Goal: Task Accomplishment & Management: Manage account settings

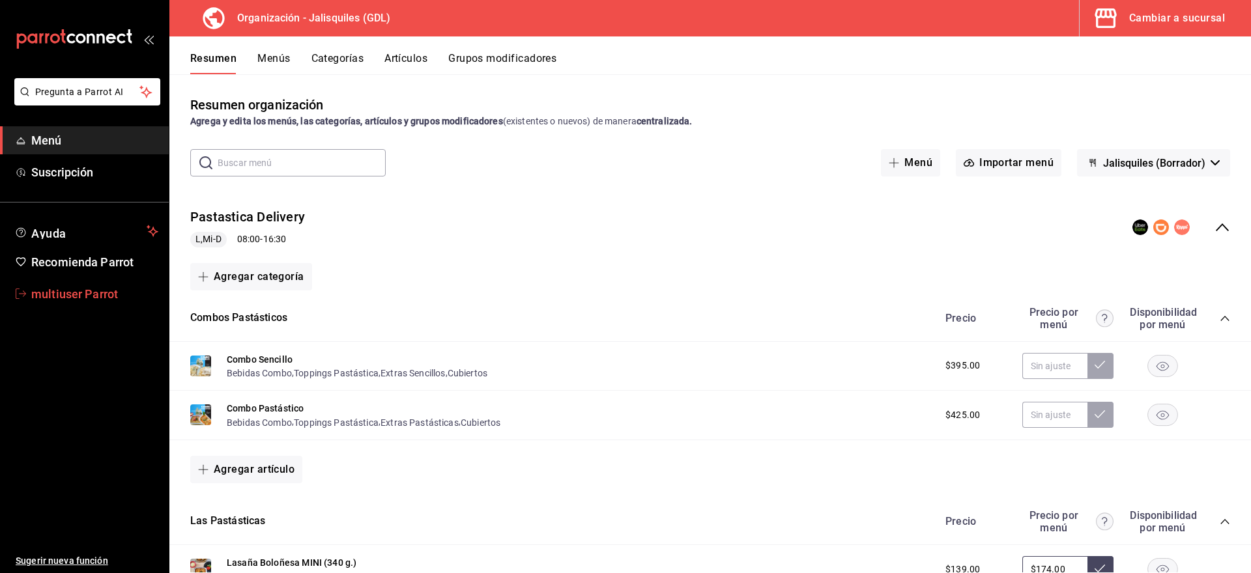
click at [32, 299] on span "multiuser Parrot" at bounding box center [94, 294] width 127 height 18
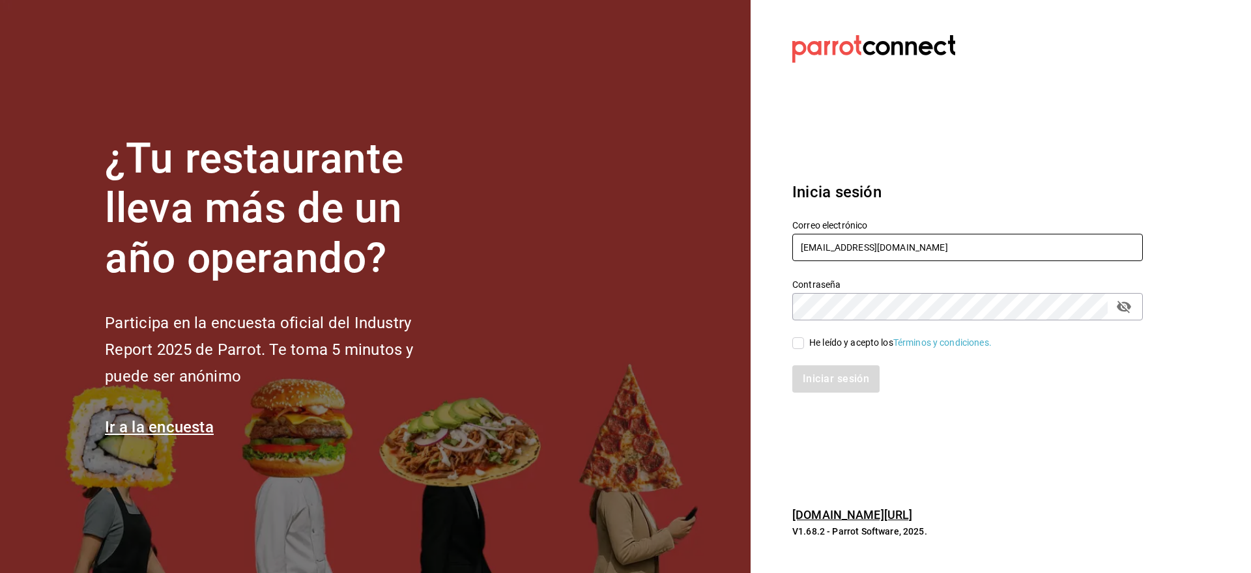
click at [878, 246] on input "cafeandrea@cdmx.com" at bounding box center [967, 247] width 350 height 27
paste input "cacao@obispado"
type input "cafecacao@obispado.com"
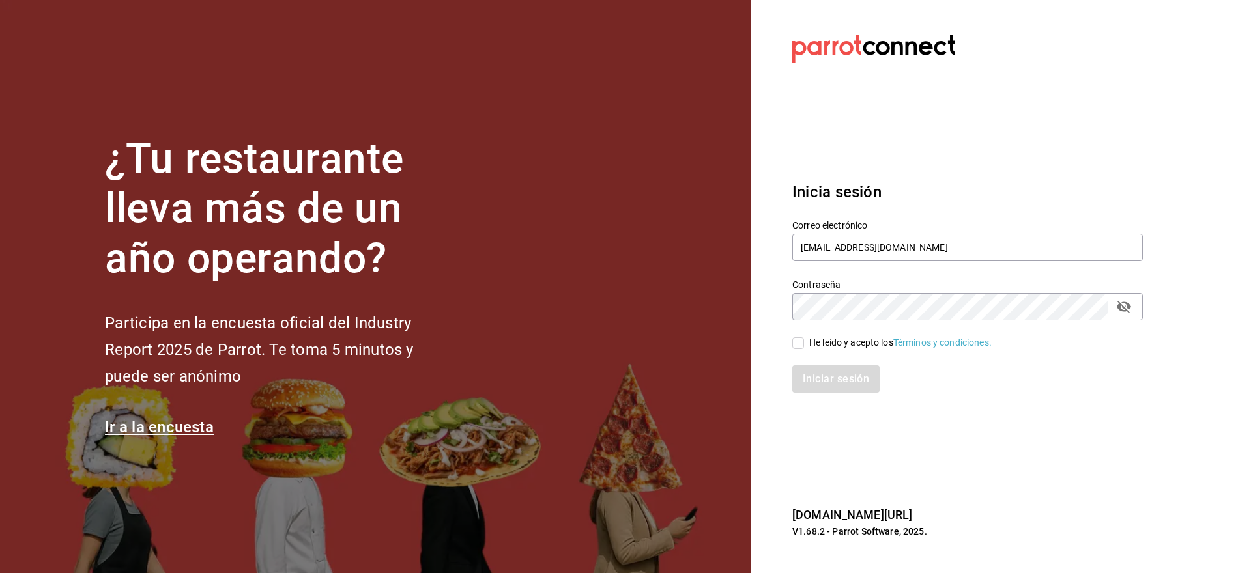
click at [823, 346] on div "He leído y acepto los Términos y condiciones." at bounding box center [900, 343] width 182 height 14
click at [804, 346] on input "He leído y acepto los Términos y condiciones." at bounding box center [798, 343] width 12 height 12
checkbox input "true"
click at [823, 374] on button "Iniciar sesión" at bounding box center [836, 378] width 89 height 27
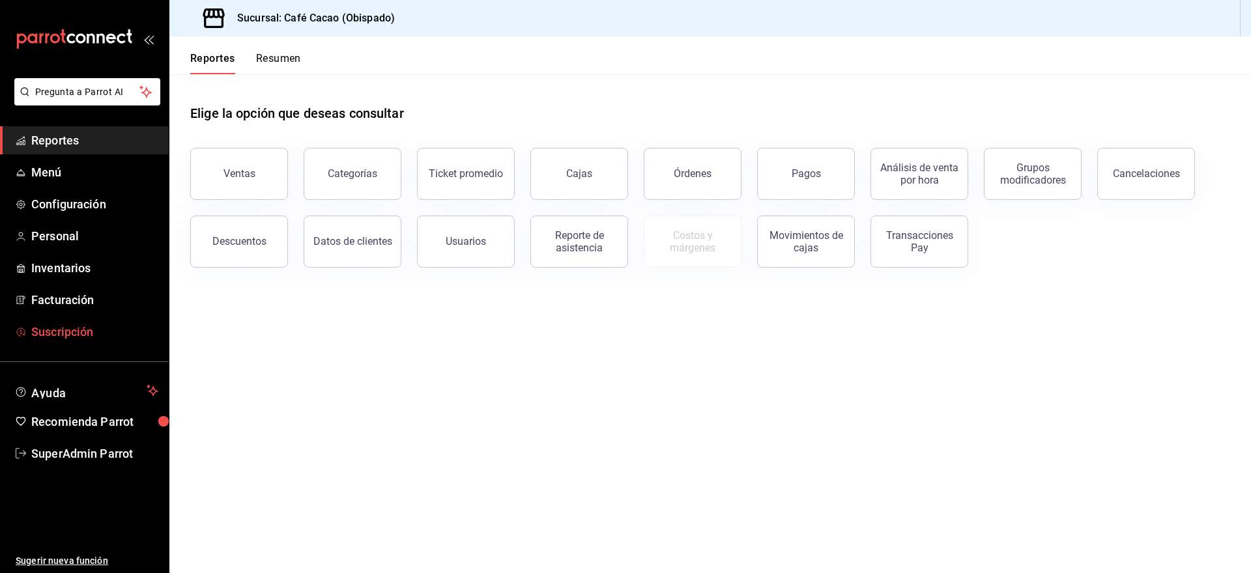
click at [48, 332] on span "Suscripción" at bounding box center [94, 332] width 127 height 18
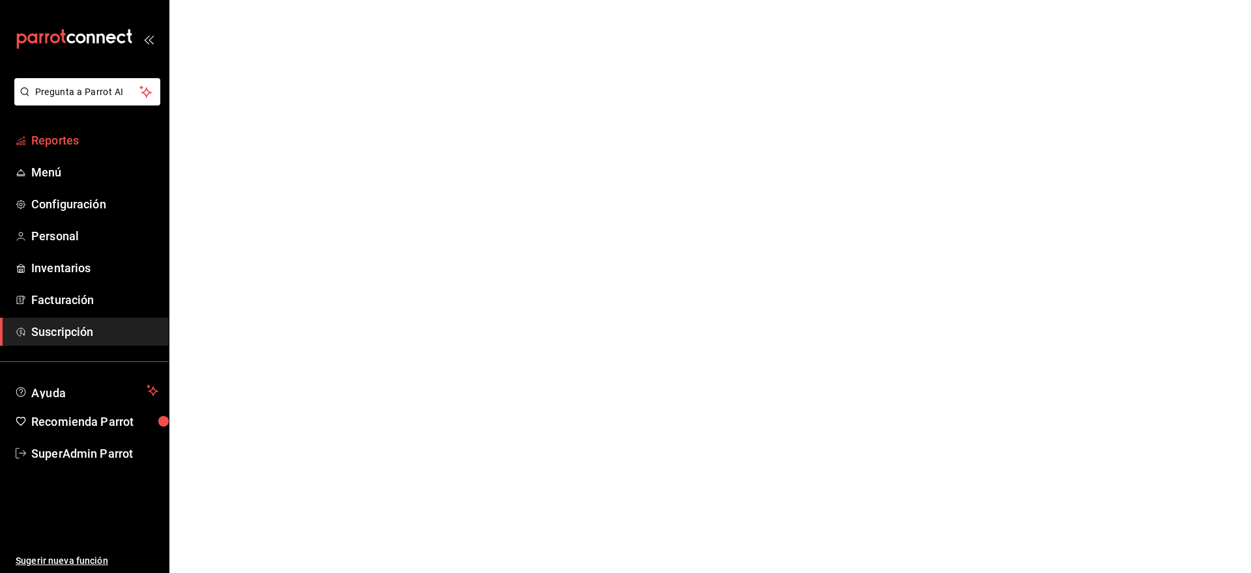
click at [70, 144] on span "Reportes" at bounding box center [94, 141] width 127 height 18
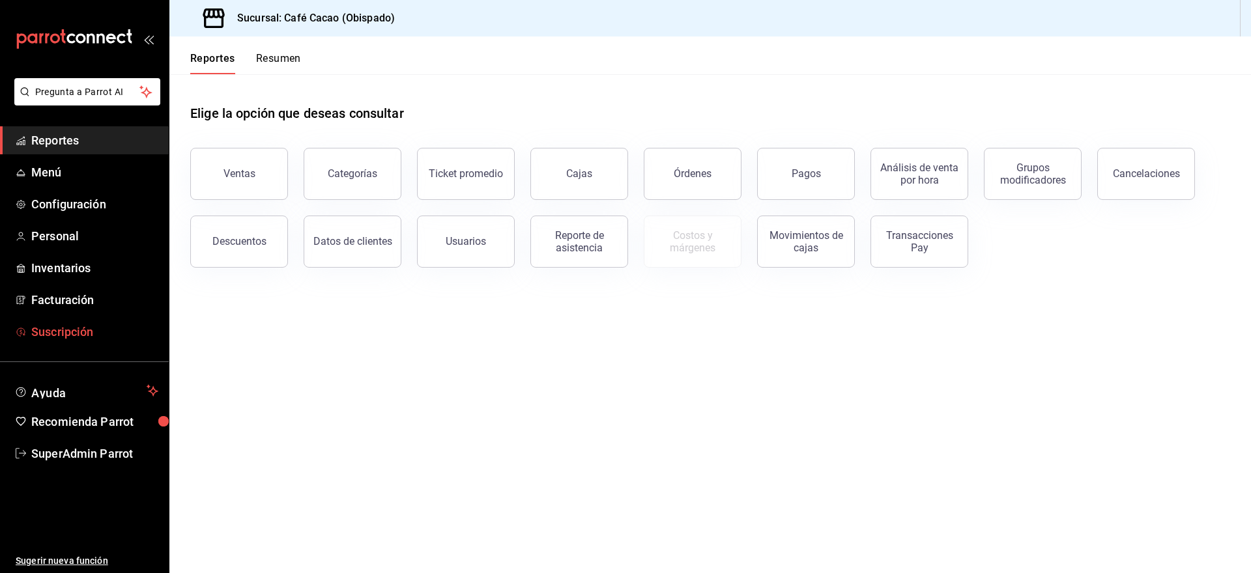
click at [49, 319] on link "Suscripción" at bounding box center [84, 332] width 169 height 28
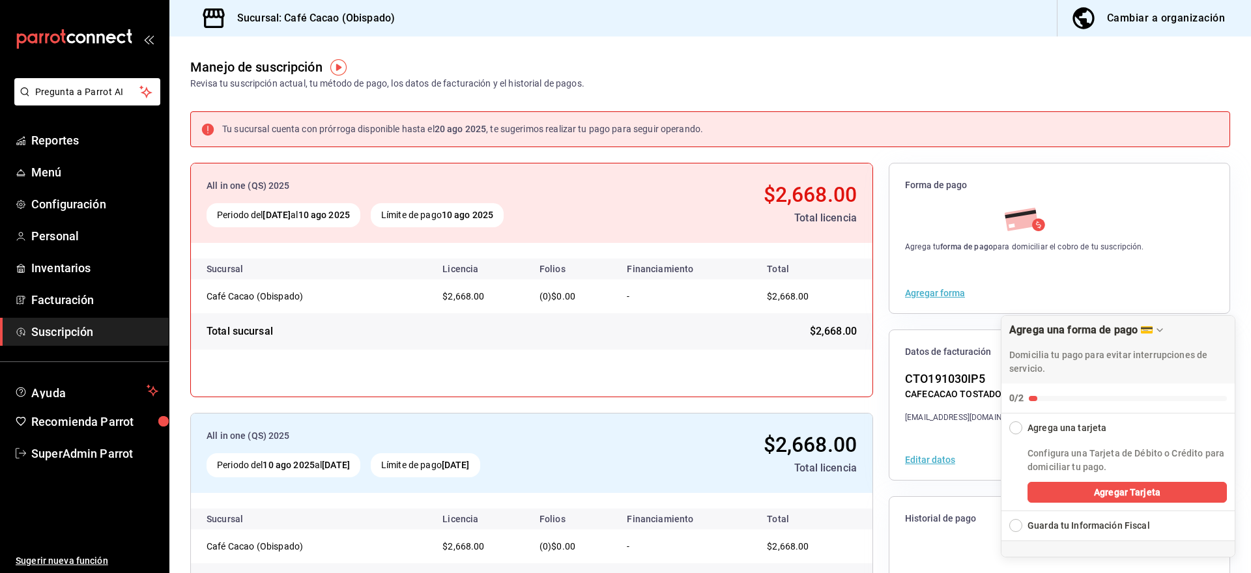
scroll to position [93, 0]
click at [53, 149] on link "Reportes" at bounding box center [84, 140] width 169 height 28
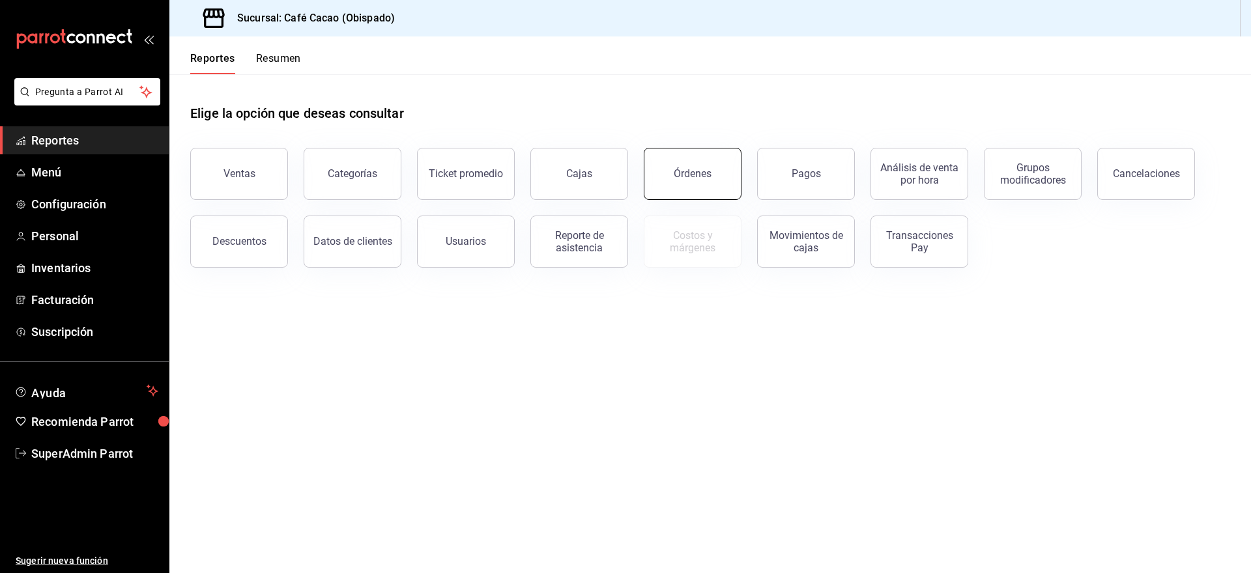
click at [689, 167] on button "Órdenes" at bounding box center [693, 174] width 98 height 52
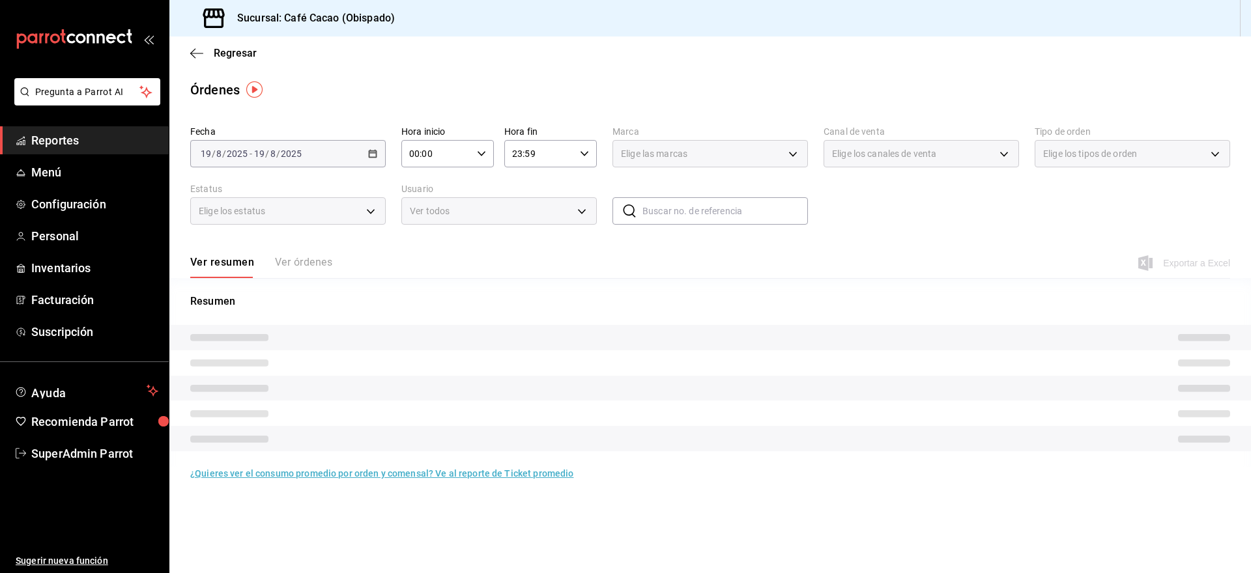
click at [313, 149] on div "[DATE] [DATE] - [DATE] [DATE]" at bounding box center [287, 153] width 195 height 27
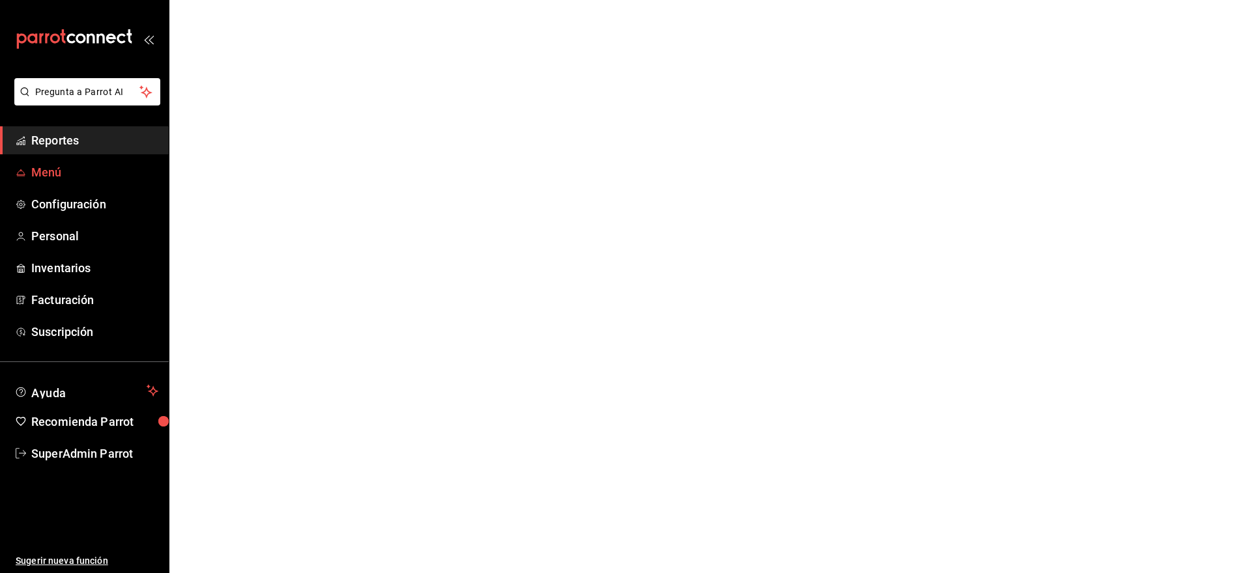
click at [89, 177] on span "Menú" at bounding box center [94, 173] width 127 height 18
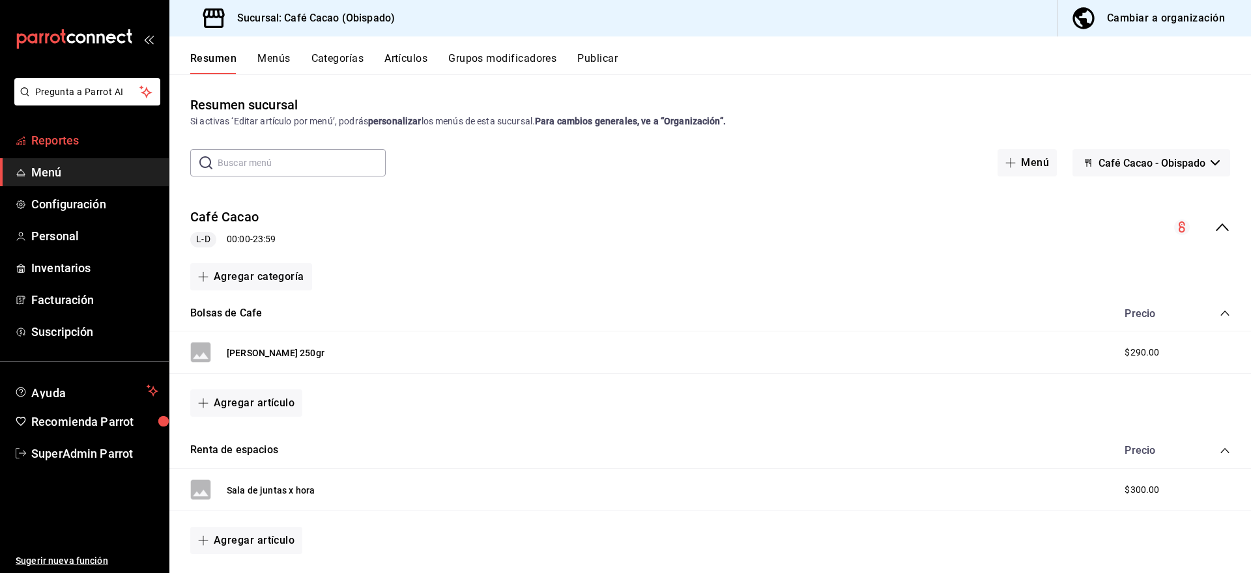
click at [81, 152] on link "Reportes" at bounding box center [84, 140] width 169 height 28
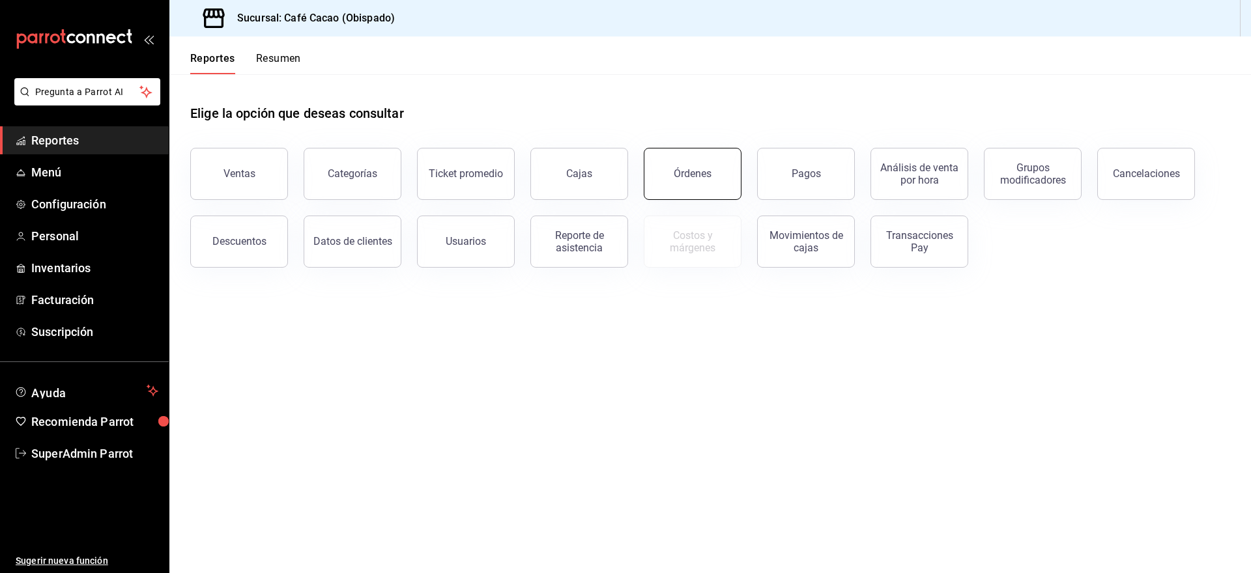
click at [711, 170] on button "Órdenes" at bounding box center [693, 174] width 98 height 52
